Goal: Obtain resource: Download file/media

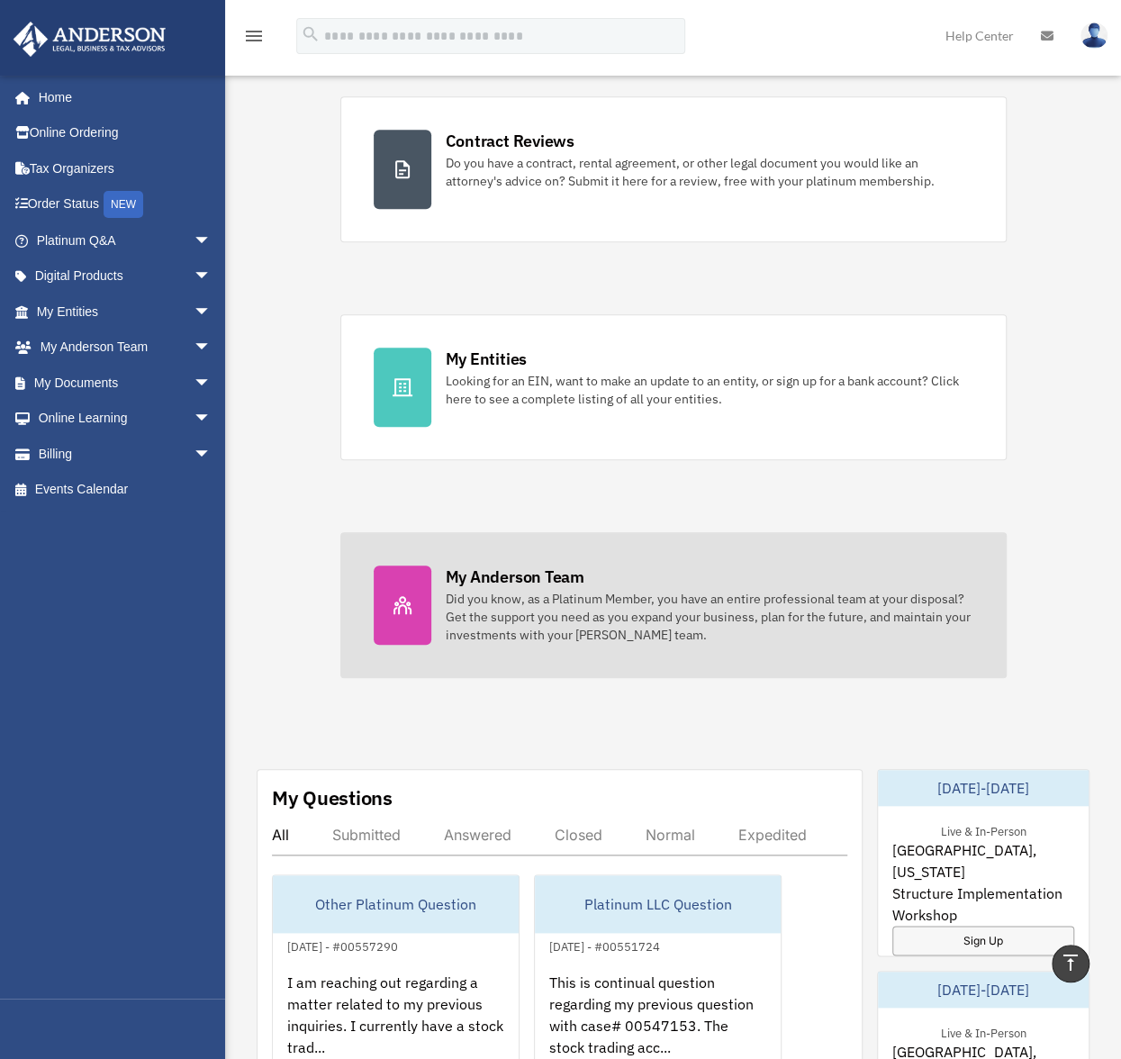
scroll to position [630, 0]
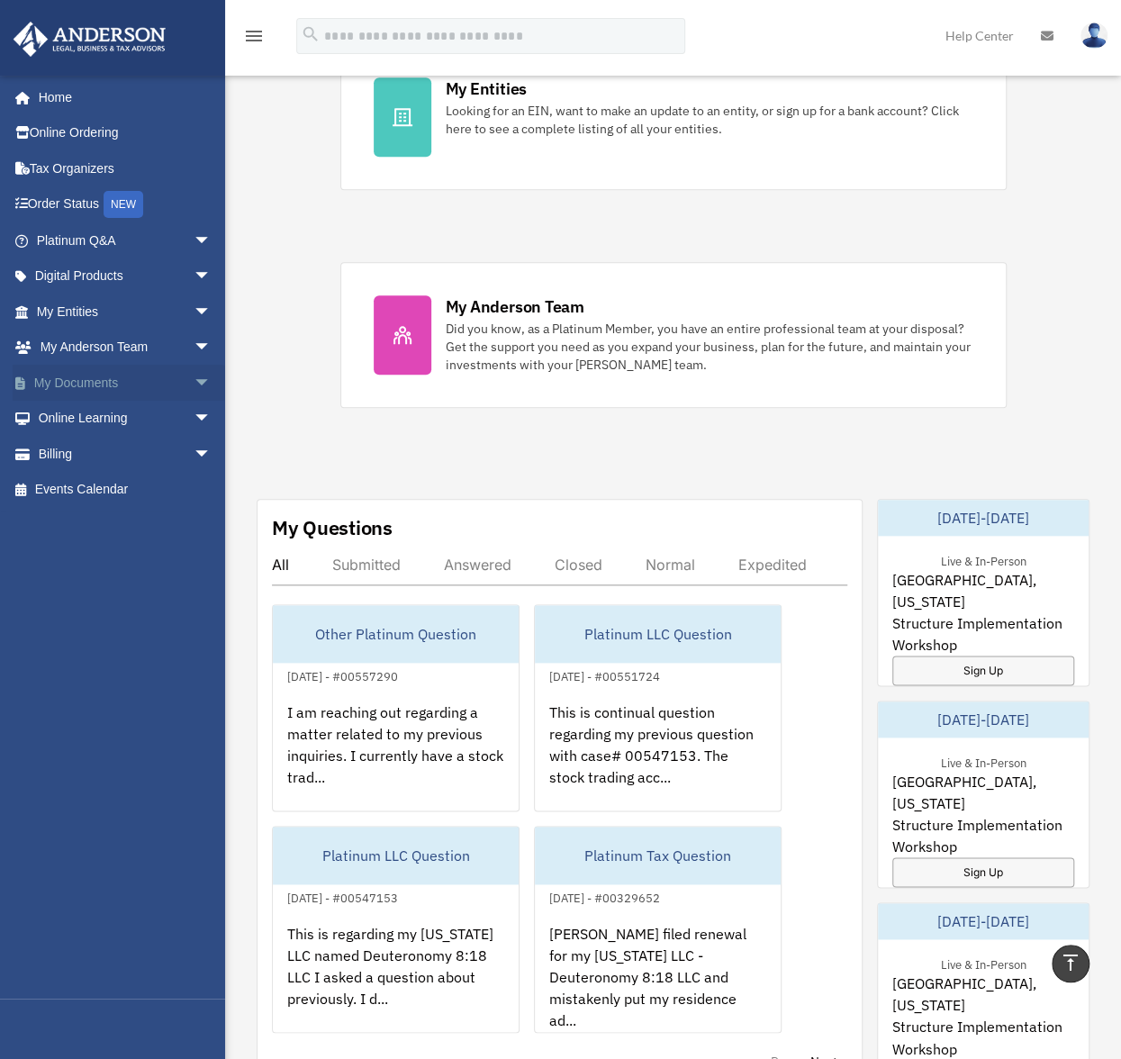
click at [194, 385] on span "arrow_drop_down" at bounding box center [212, 383] width 36 height 37
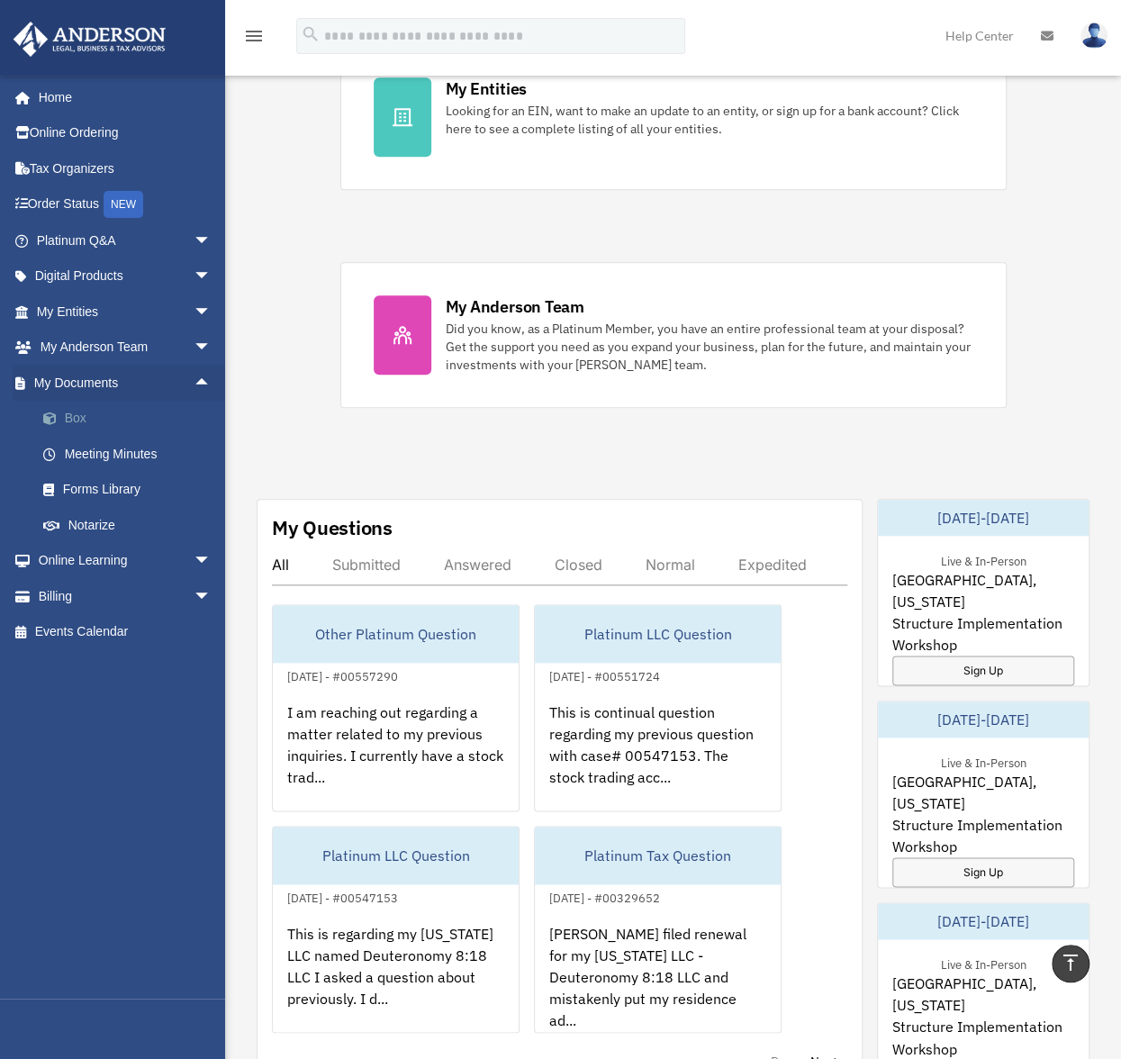
click at [108, 417] on link "Box" at bounding box center [131, 419] width 213 height 36
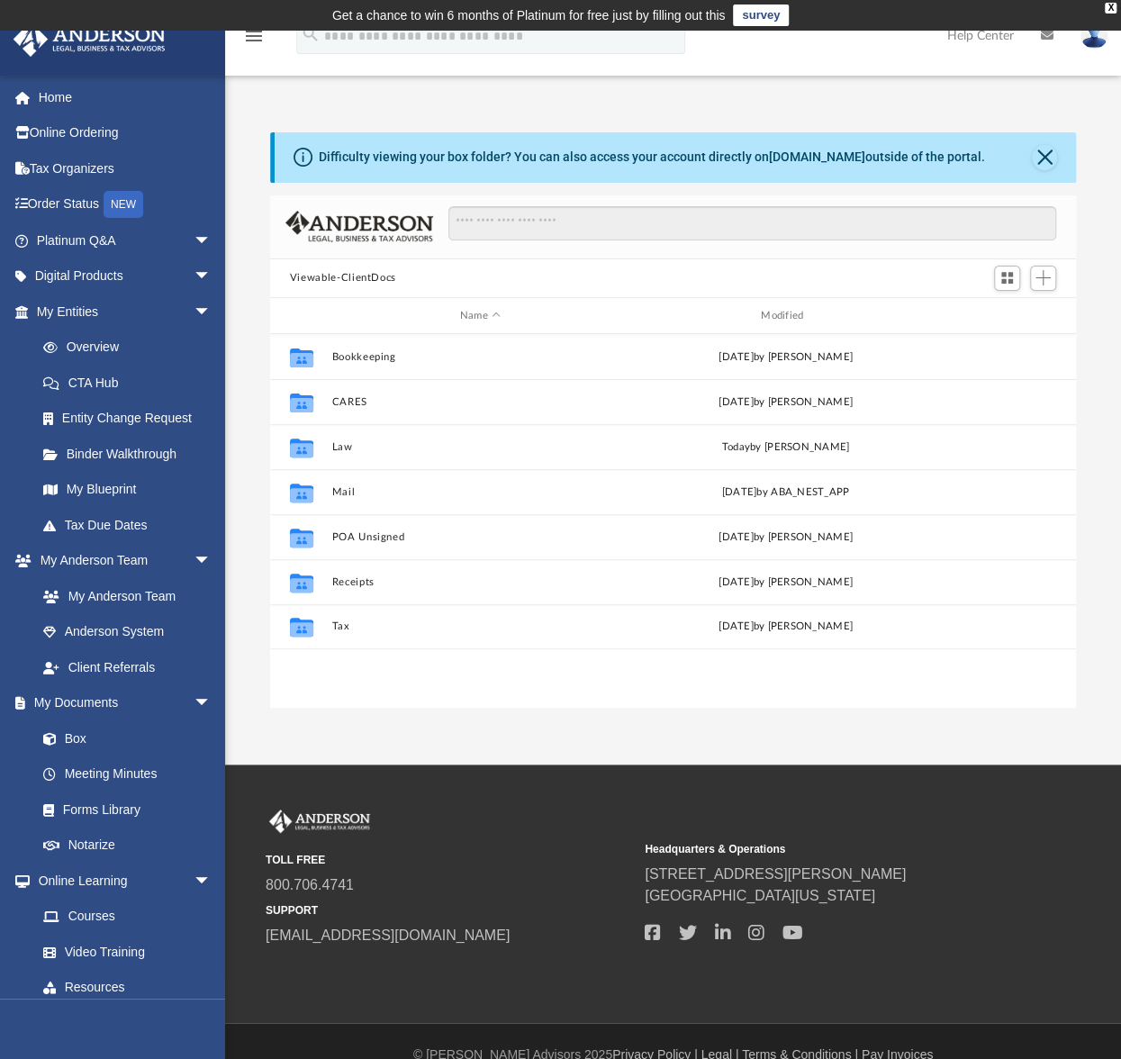
scroll to position [395, 792]
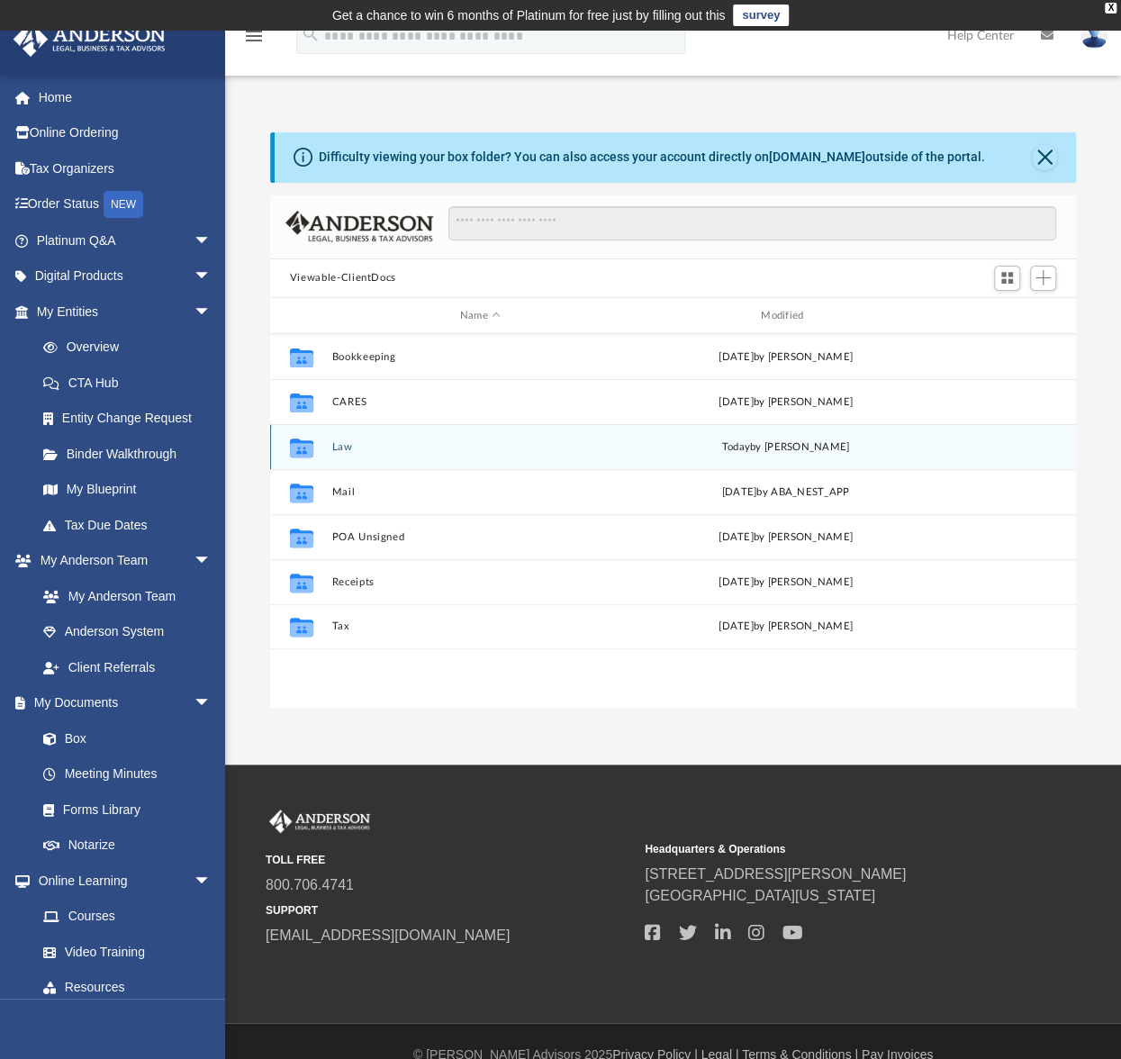
click at [338, 444] on button "Law" at bounding box center [479, 447] width 297 height 12
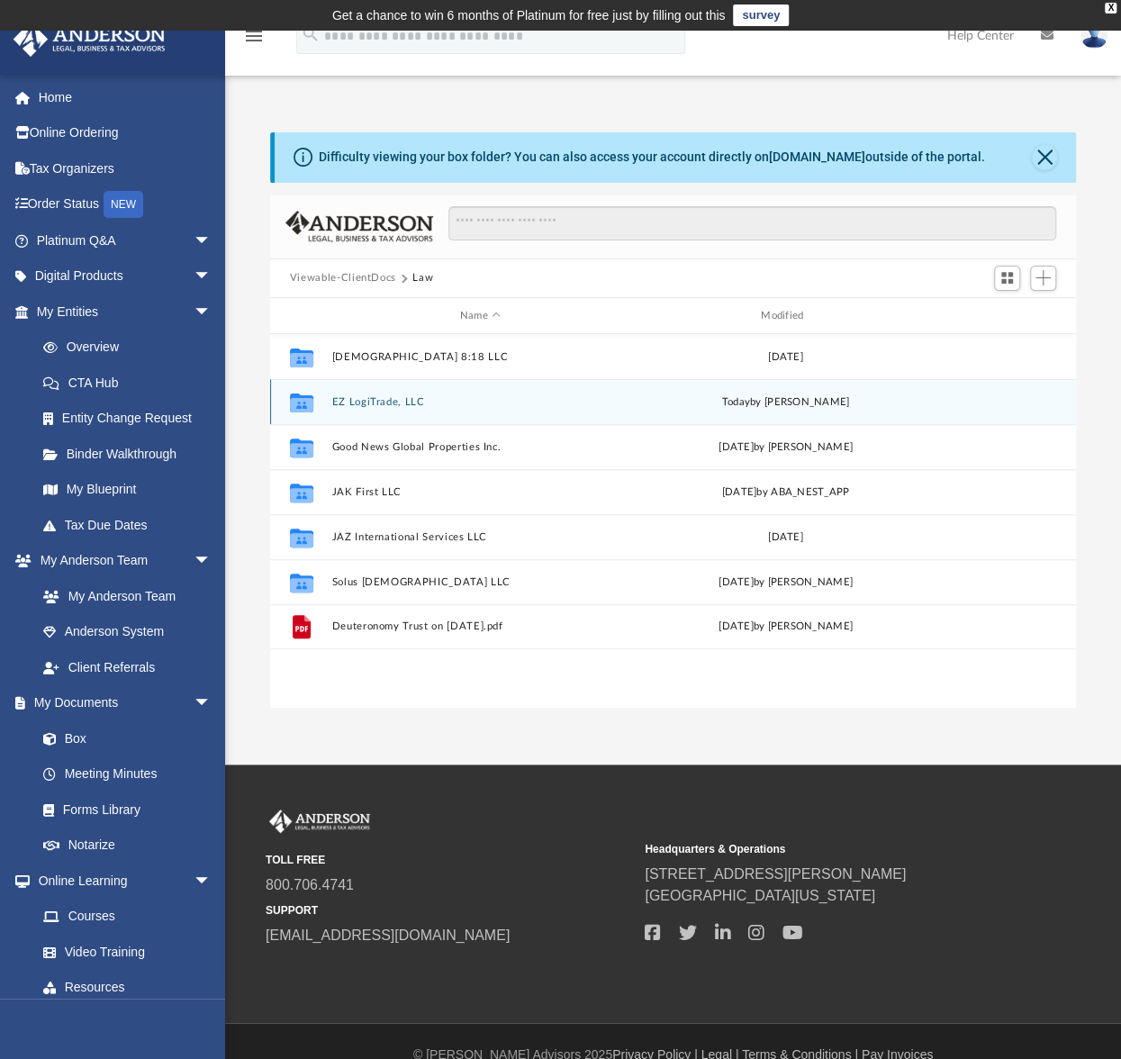
click at [397, 401] on button "EZ LogiTrade, LLC" at bounding box center [479, 402] width 297 height 12
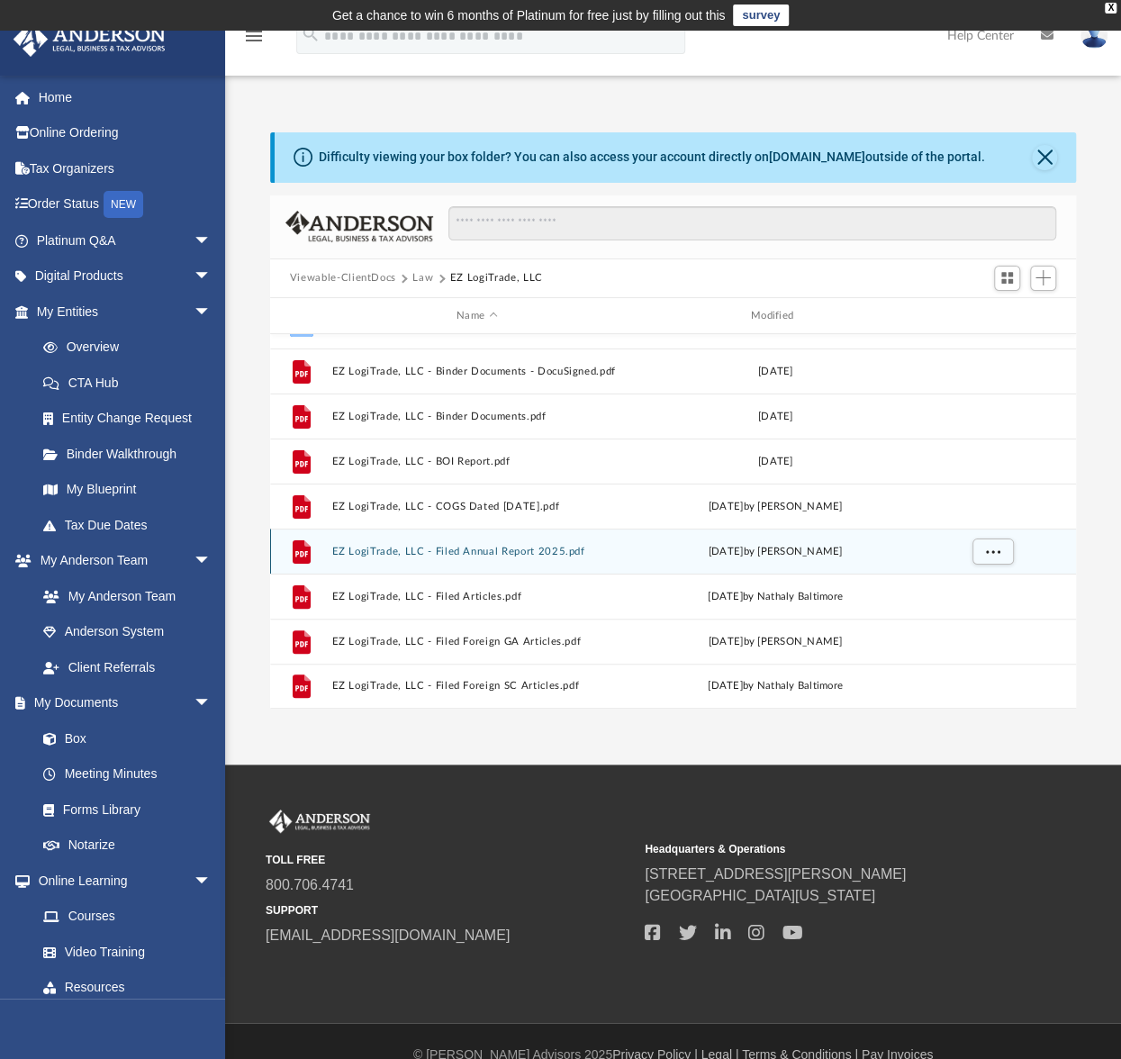
scroll to position [0, 0]
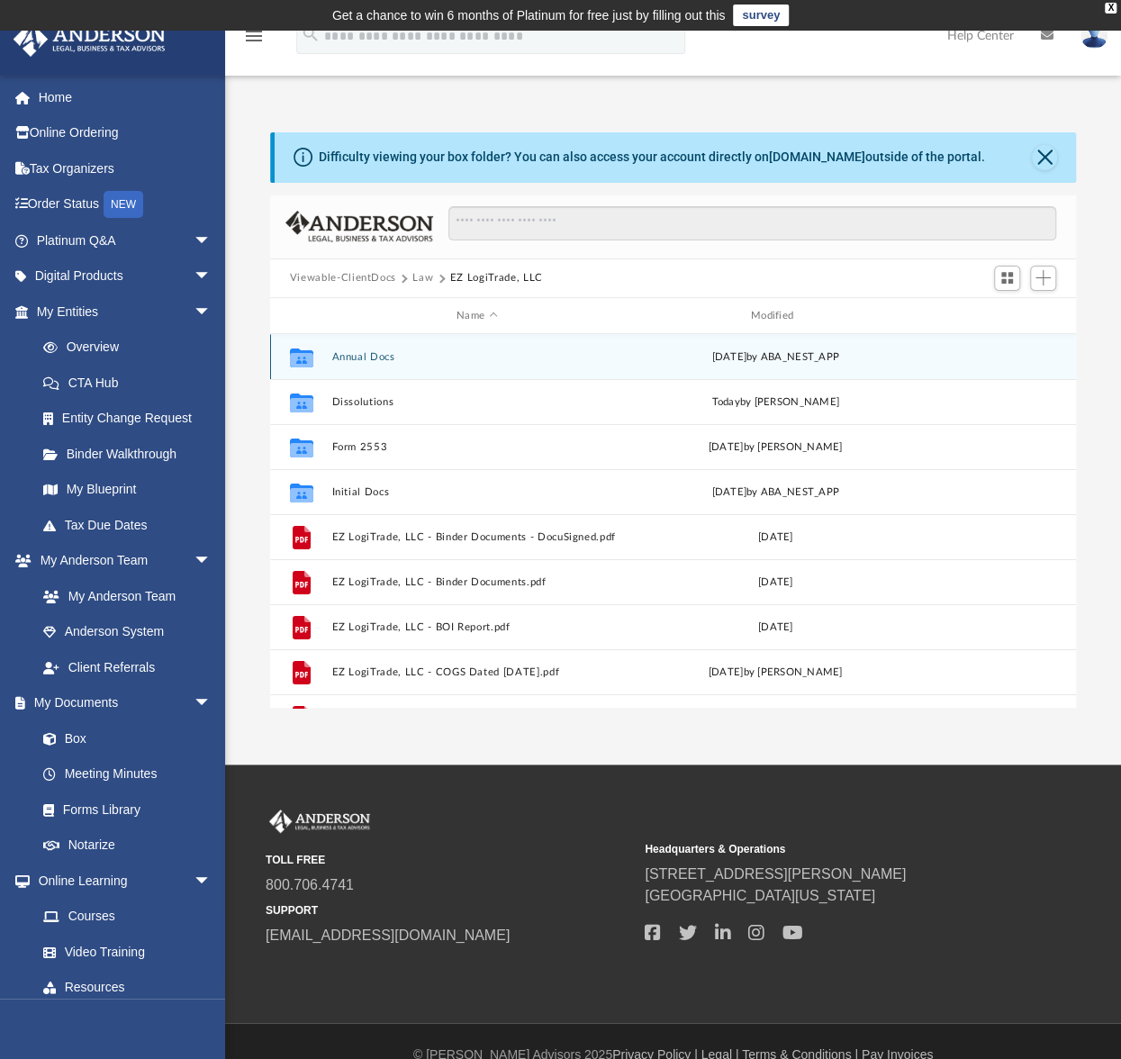
click at [369, 363] on div "Collaborated Folder Annual Docs [DATE] by ABA_NEST_APP" at bounding box center [673, 356] width 806 height 45
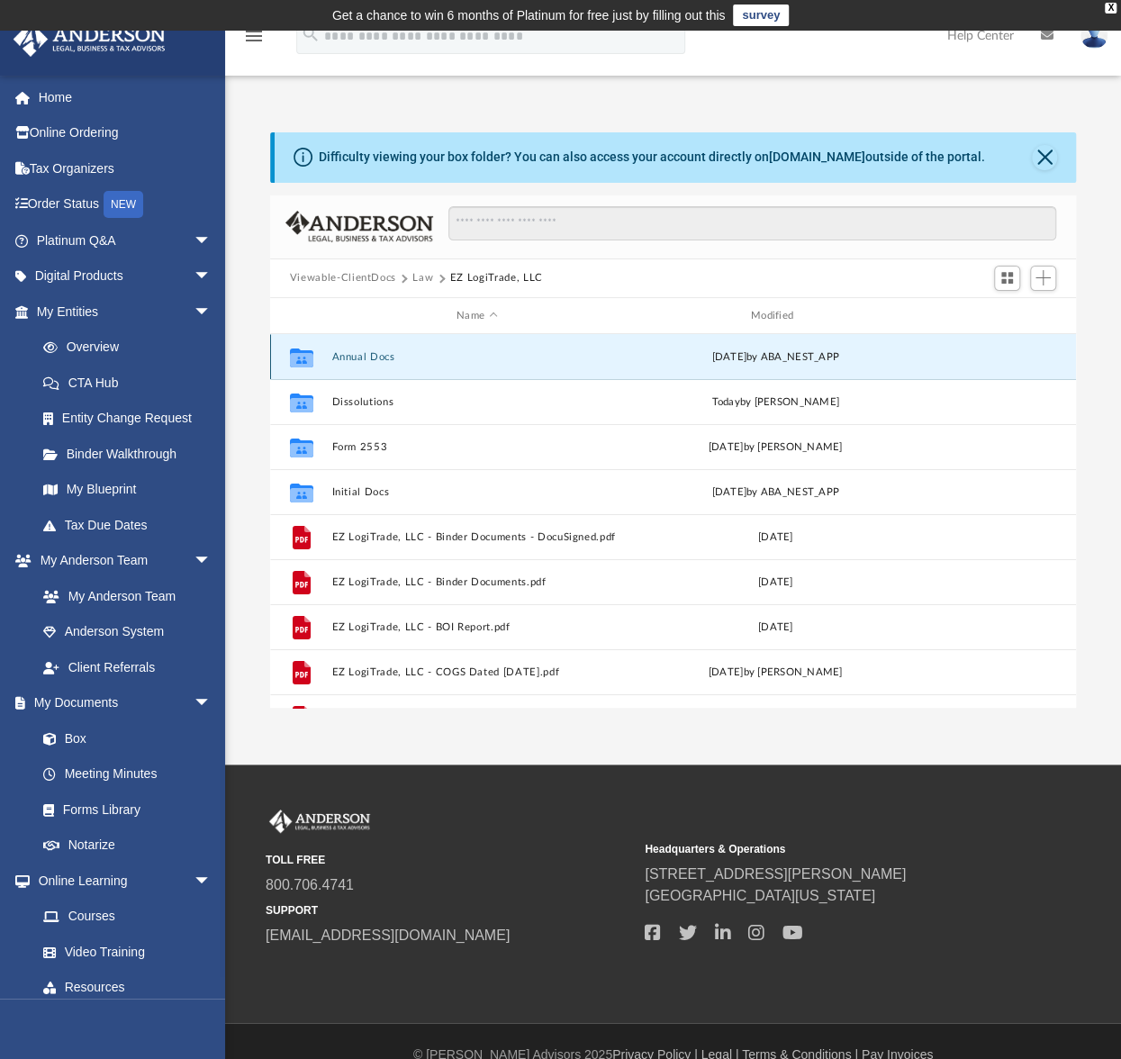
drag, startPoint x: 372, startPoint y: 355, endPoint x: 390, endPoint y: 372, distance: 24.8
click at [373, 355] on button "Annual Docs" at bounding box center [476, 357] width 291 height 12
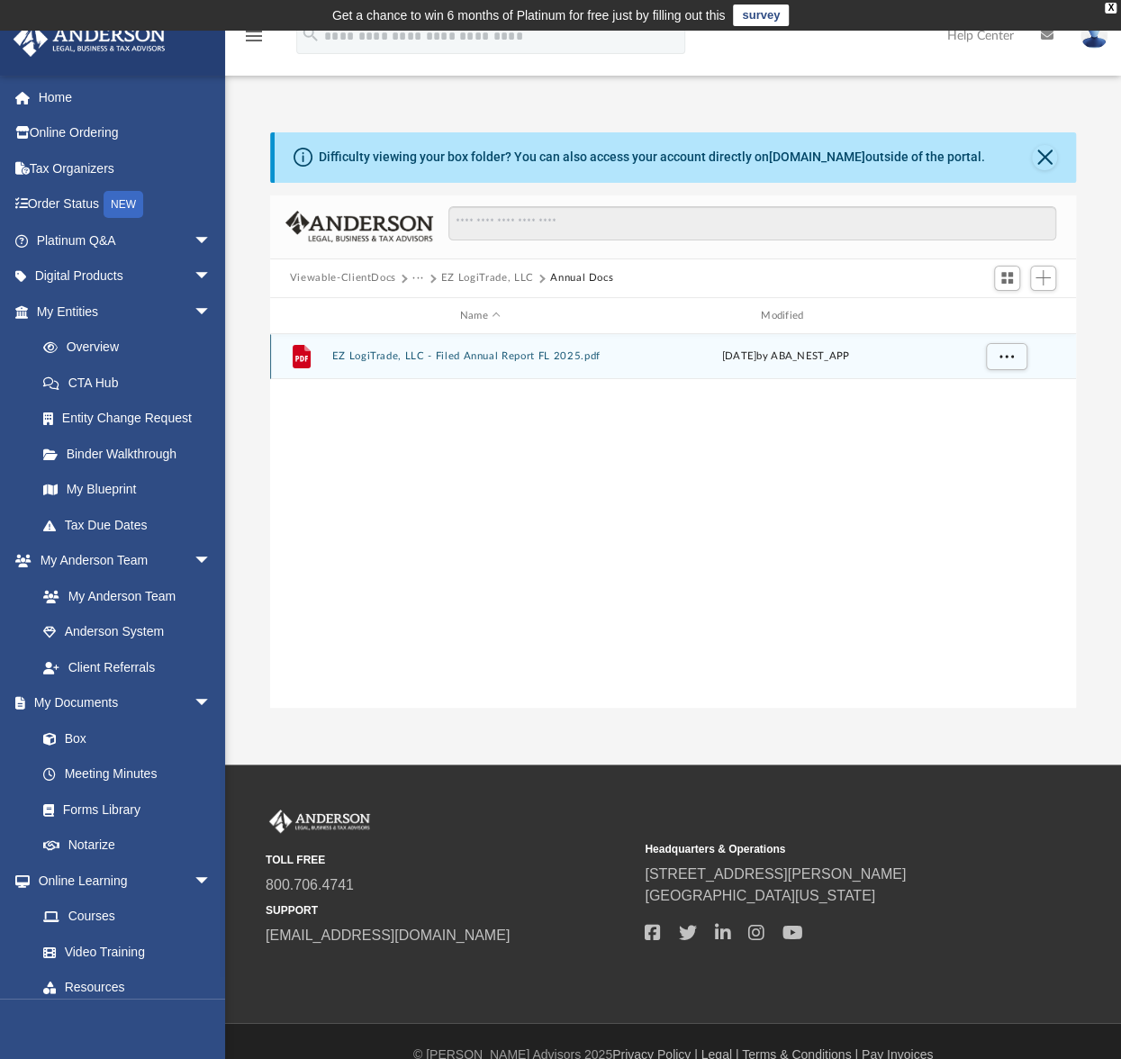
click at [458, 344] on div "File EZ LogiTrade, LLC - Filed Annual Report FL 2025.pdf [DATE] by ABA_NEST_APP" at bounding box center [673, 356] width 806 height 45
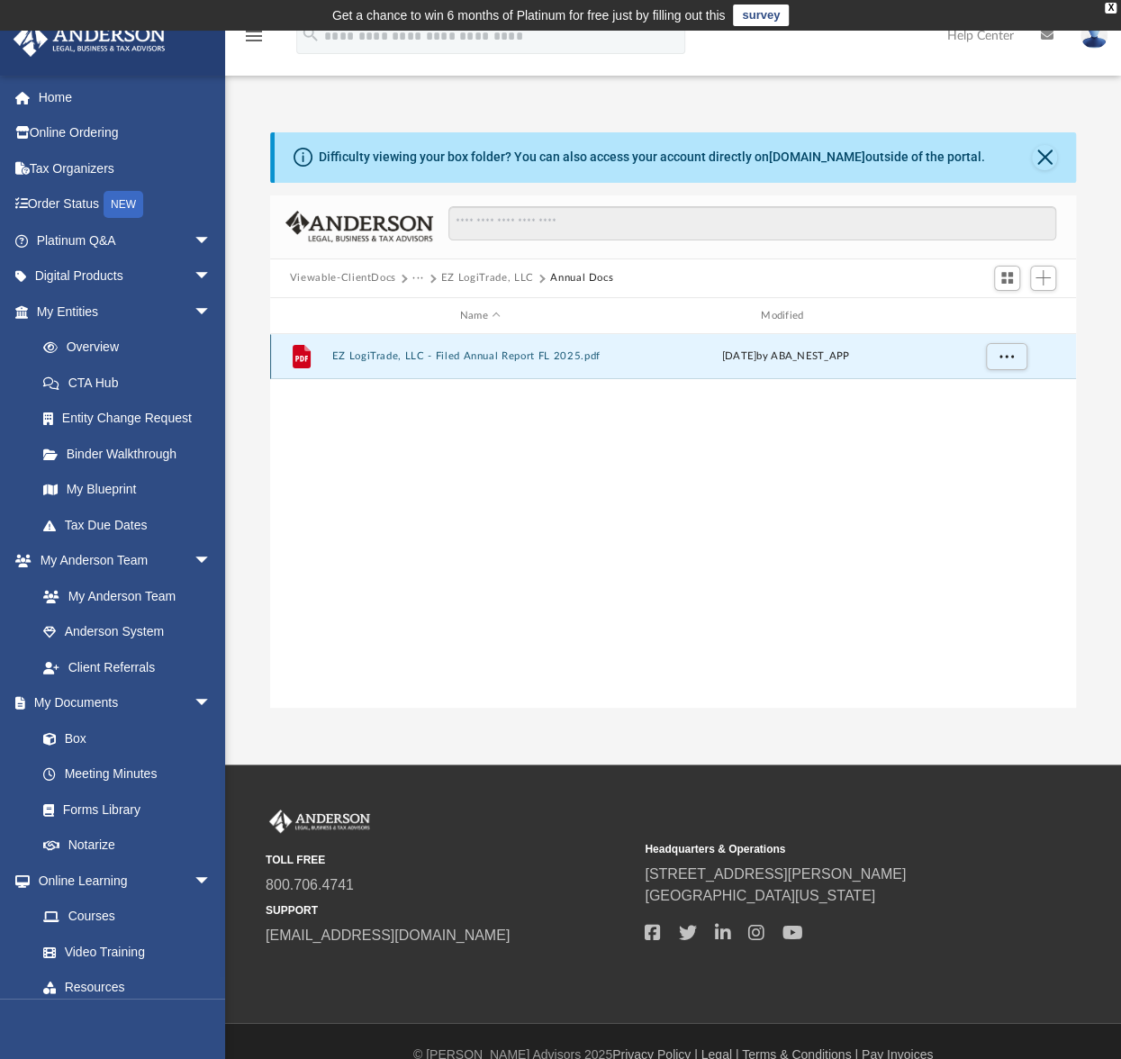
click at [459, 357] on button "EZ LogiTrade, LLC - Filed Annual Report FL 2025.pdf" at bounding box center [479, 357] width 297 height 12
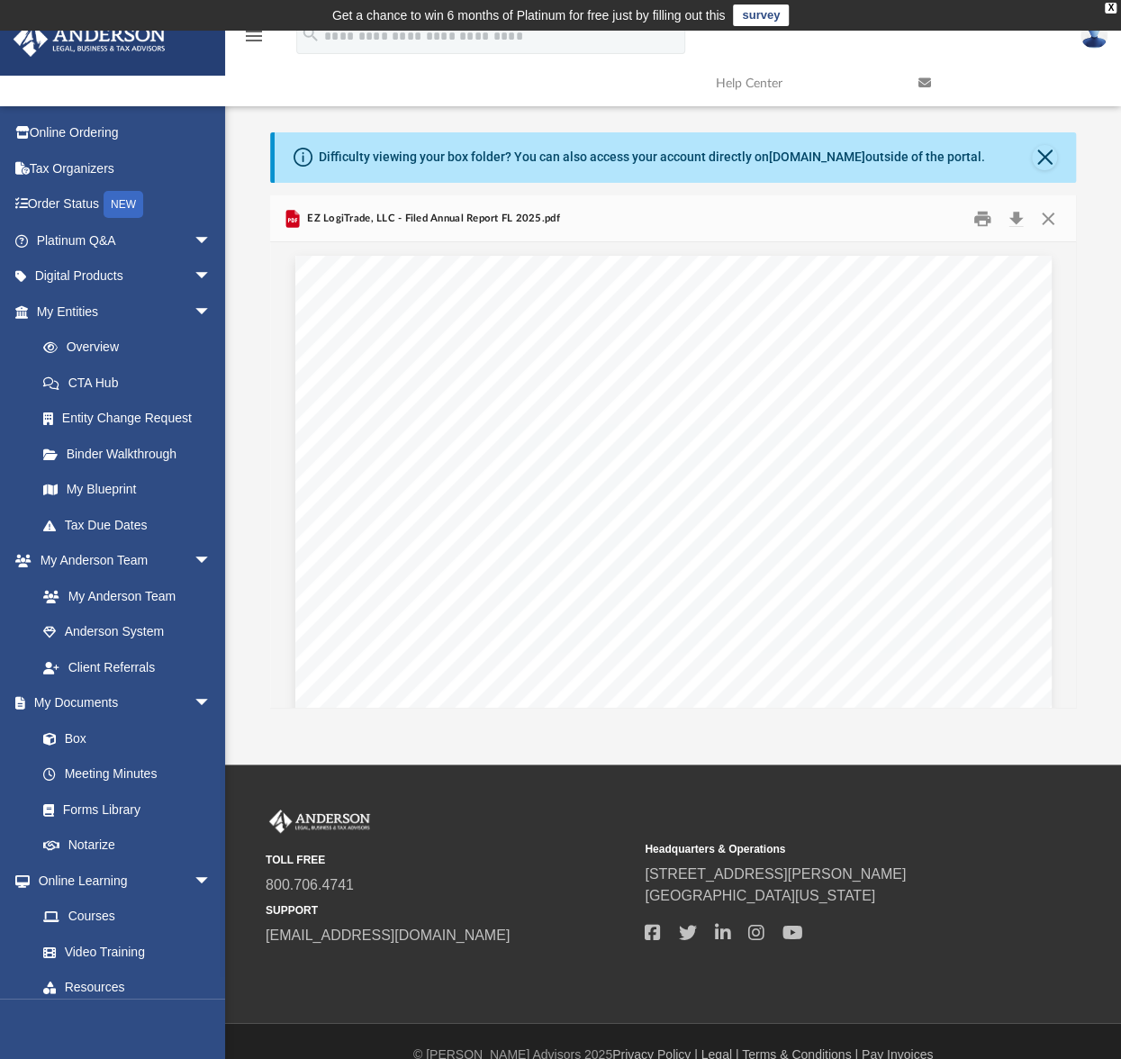
scroll to position [90, 0]
click at [1050, 154] on button "Close" at bounding box center [1044, 157] width 25 height 25
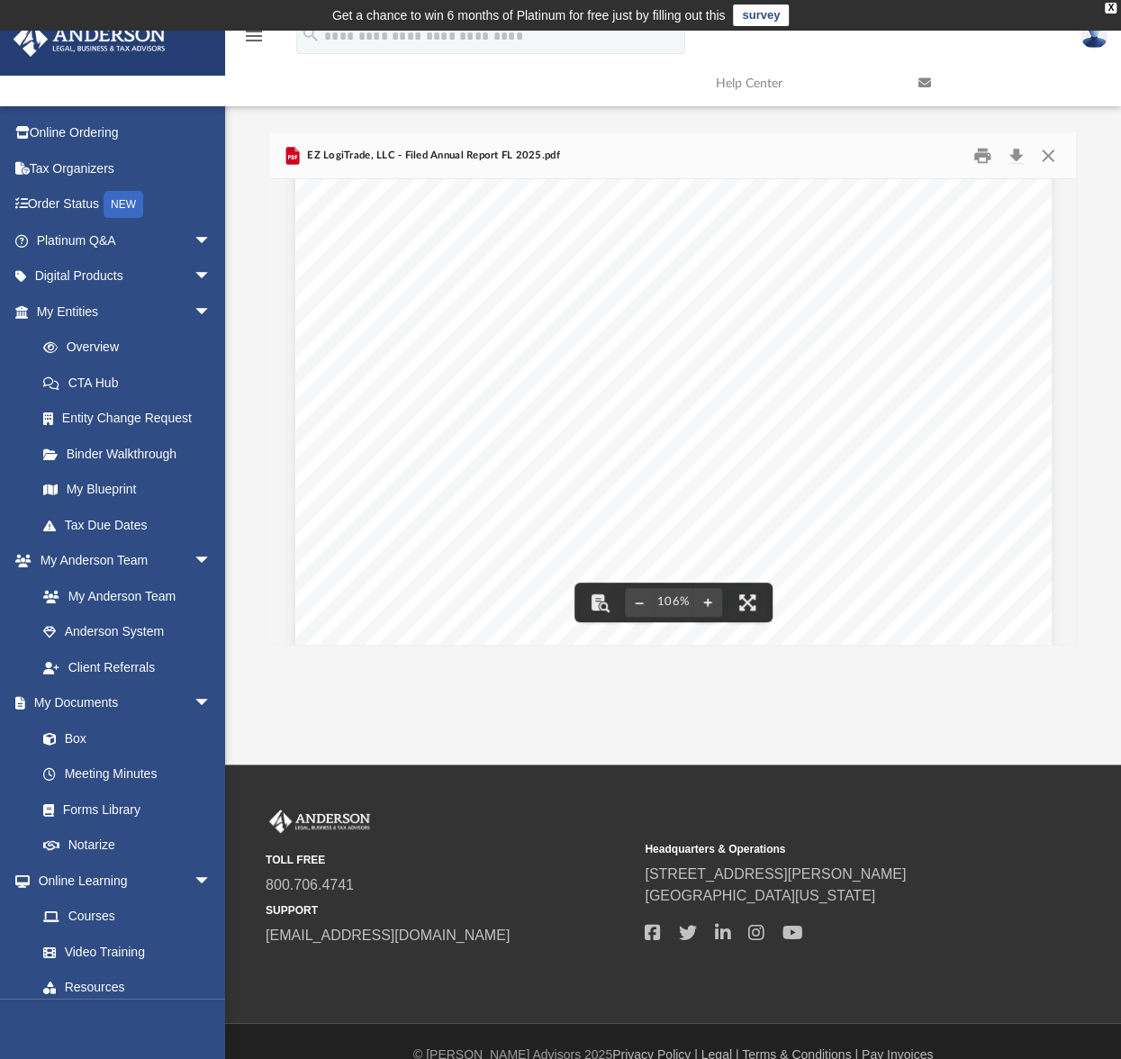
scroll to position [0, 0]
click at [1048, 149] on button "Close" at bounding box center [1048, 155] width 32 height 28
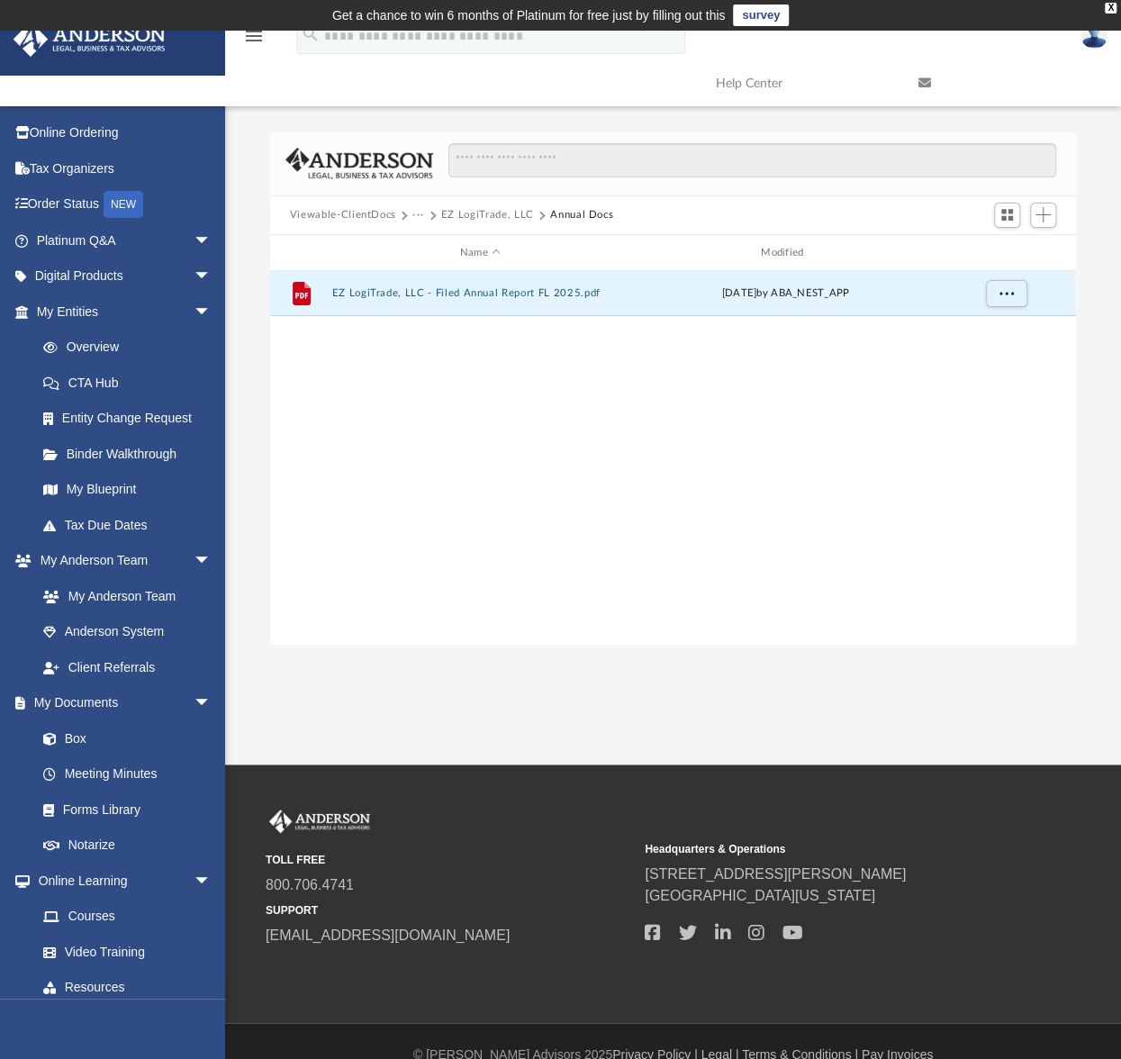
click at [480, 213] on button "EZ LogiTrade, LLC" at bounding box center [487, 215] width 93 height 16
